Goal: Transaction & Acquisition: Subscribe to service/newsletter

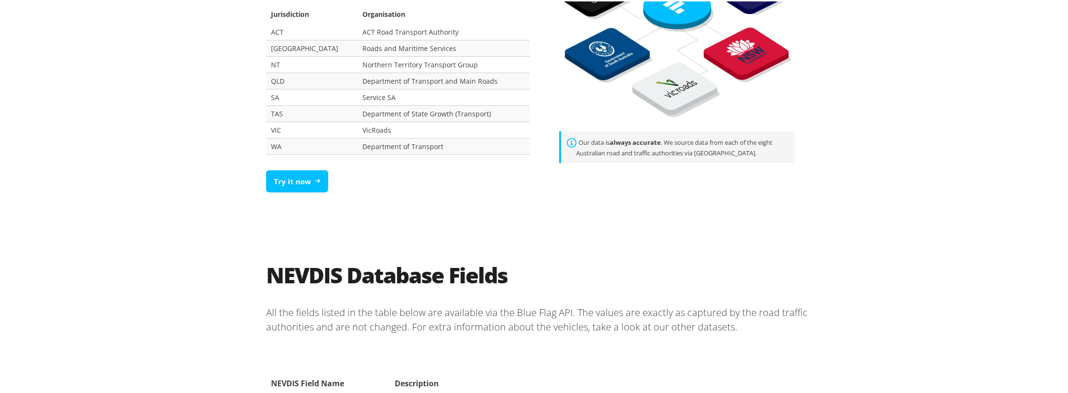
scroll to position [722, 0]
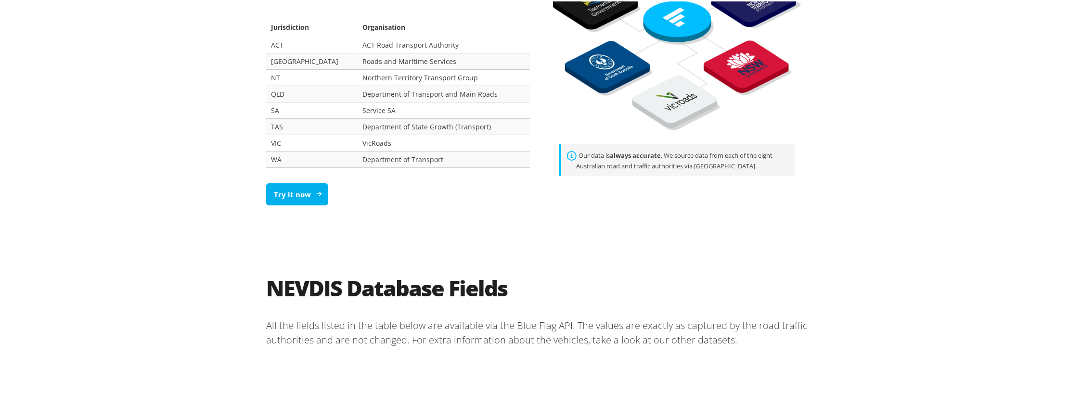
click at [289, 182] on link "Try it now" at bounding box center [297, 193] width 62 height 23
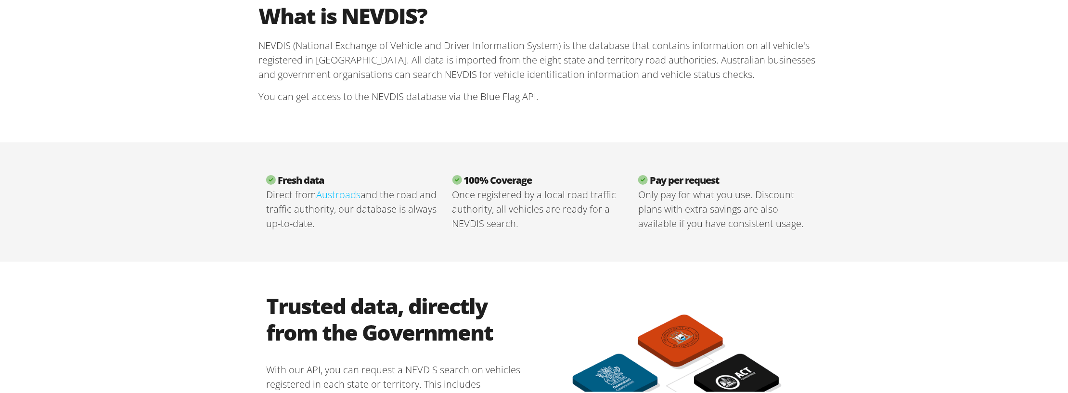
scroll to position [48, 0]
